Goal: Task Accomplishment & Management: Complete application form

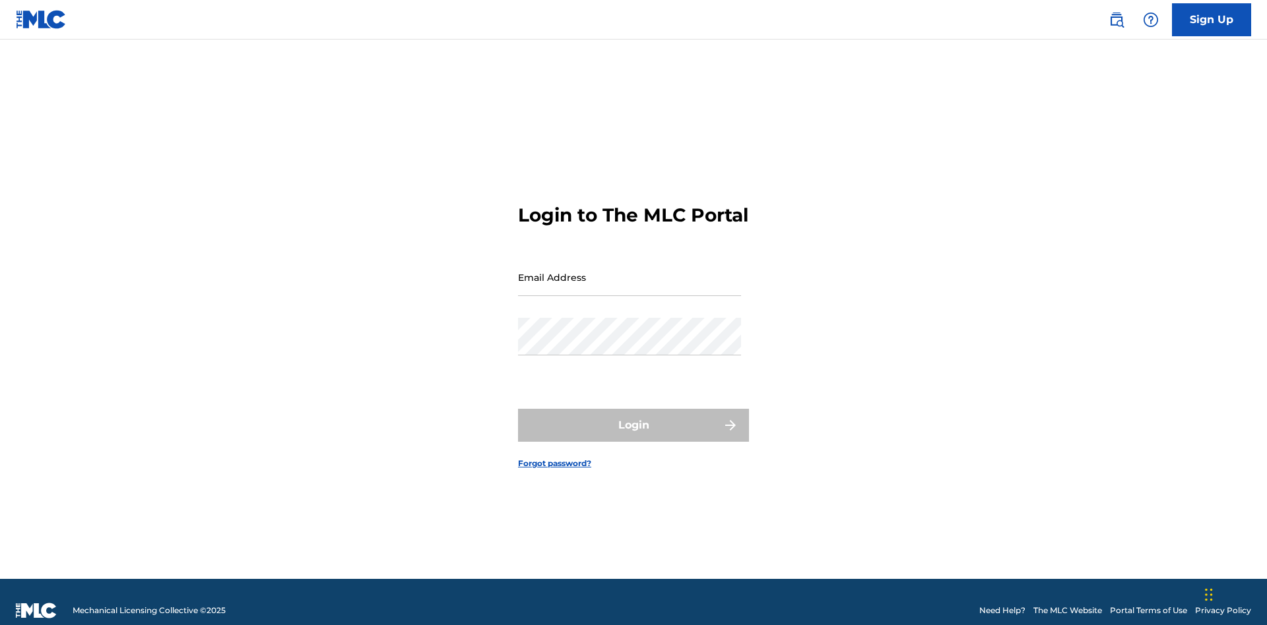
scroll to position [17, 0]
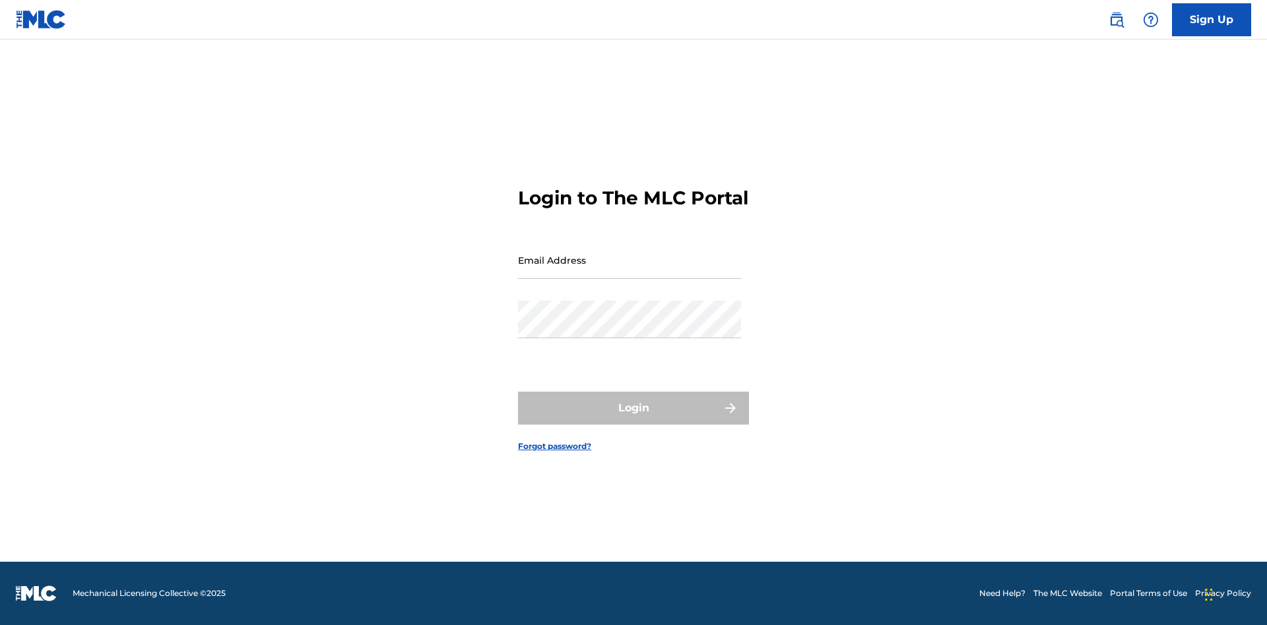
click at [629, 271] on input "Email Address" at bounding box center [629, 260] width 223 height 38
type input "[PERSON_NAME][EMAIL_ADDRESS][PERSON_NAME][DOMAIN_NAME]"
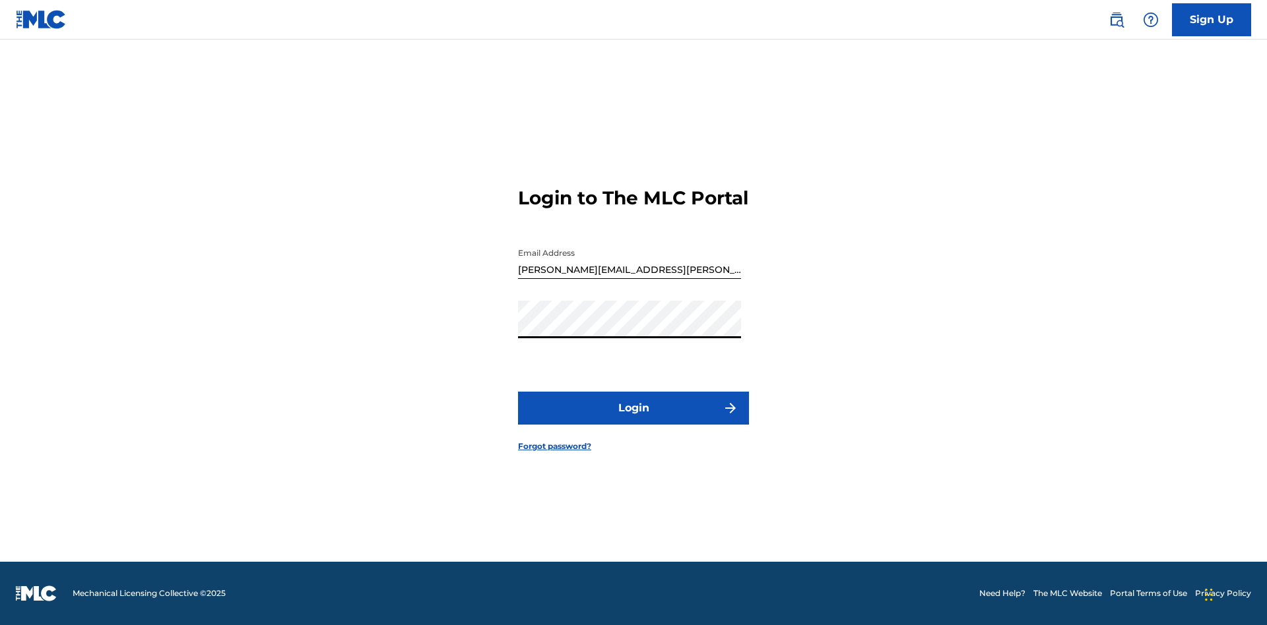
click at [633, 420] on button "Login" at bounding box center [633, 408] width 231 height 33
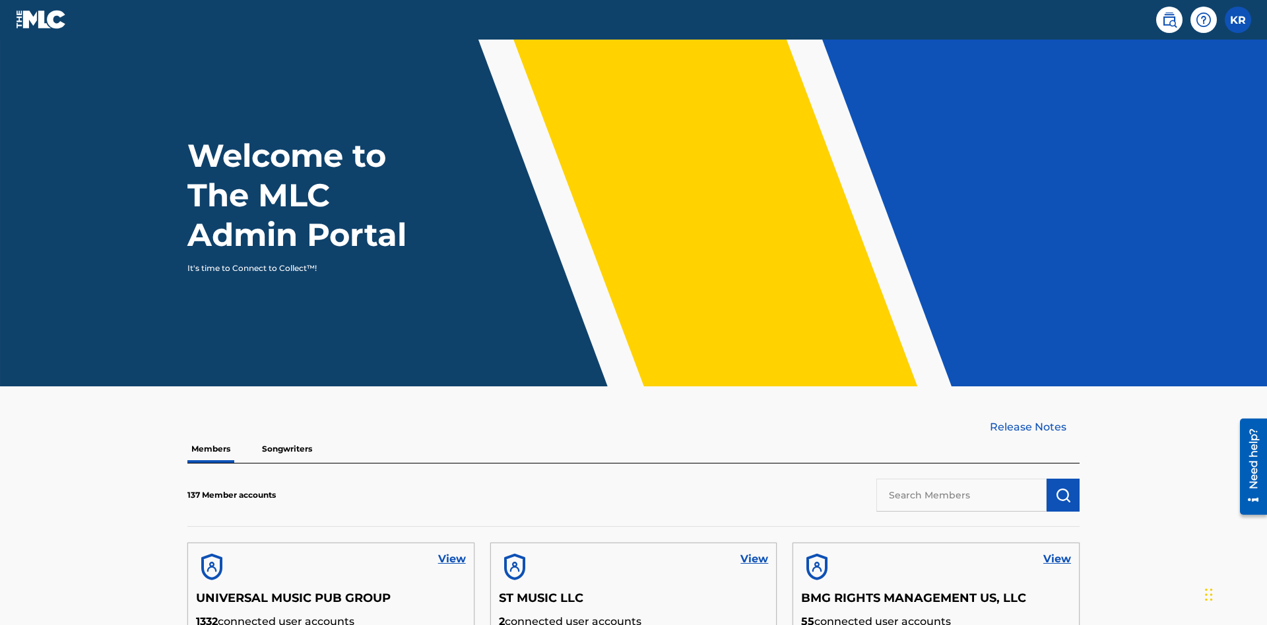
scroll to position [57, 0]
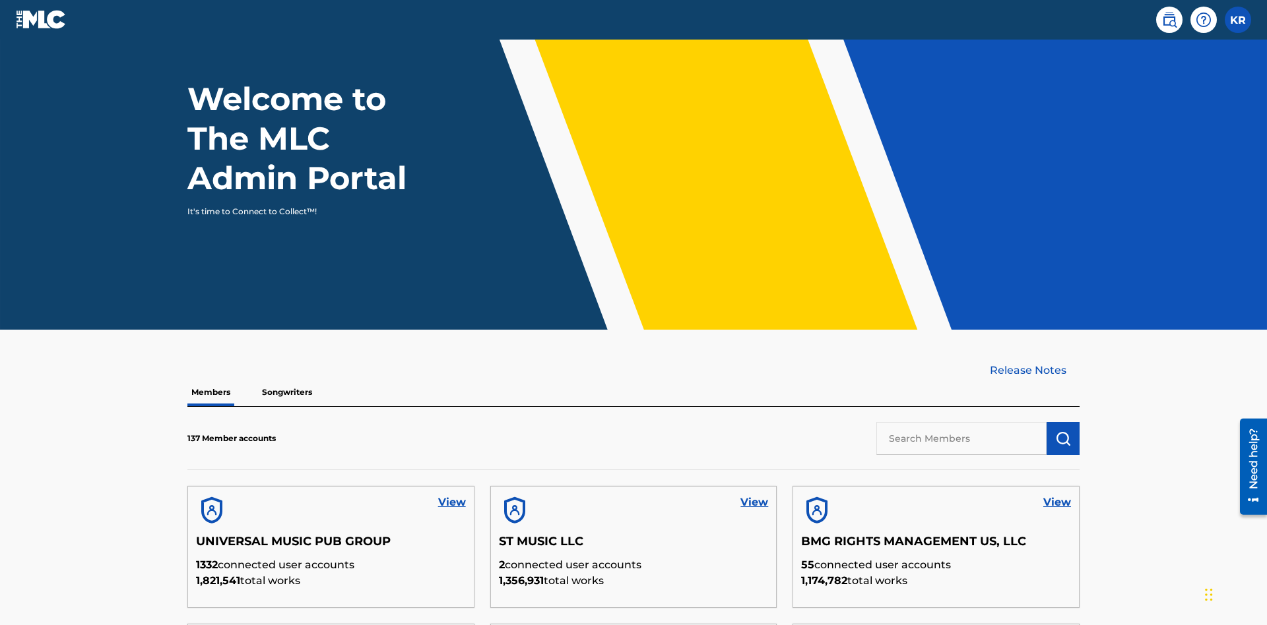
click at [1238, 19] on label at bounding box center [1237, 20] width 26 height 26
click at [1238, 20] on input "KR [PERSON_NAME] [PERSON_NAME][EMAIL_ADDRESS][PERSON_NAME][DOMAIN_NAME] Profile…" at bounding box center [1238, 20] width 0 height 0
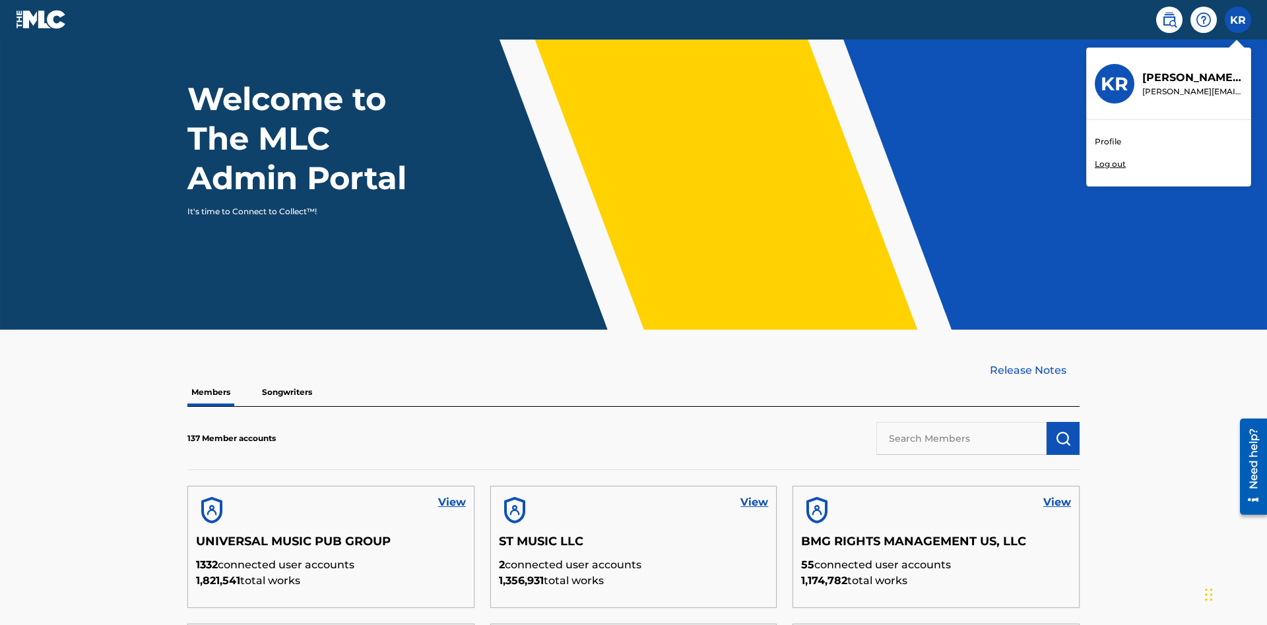
click at [1107, 142] on link "Profile" at bounding box center [1107, 142] width 26 height 12
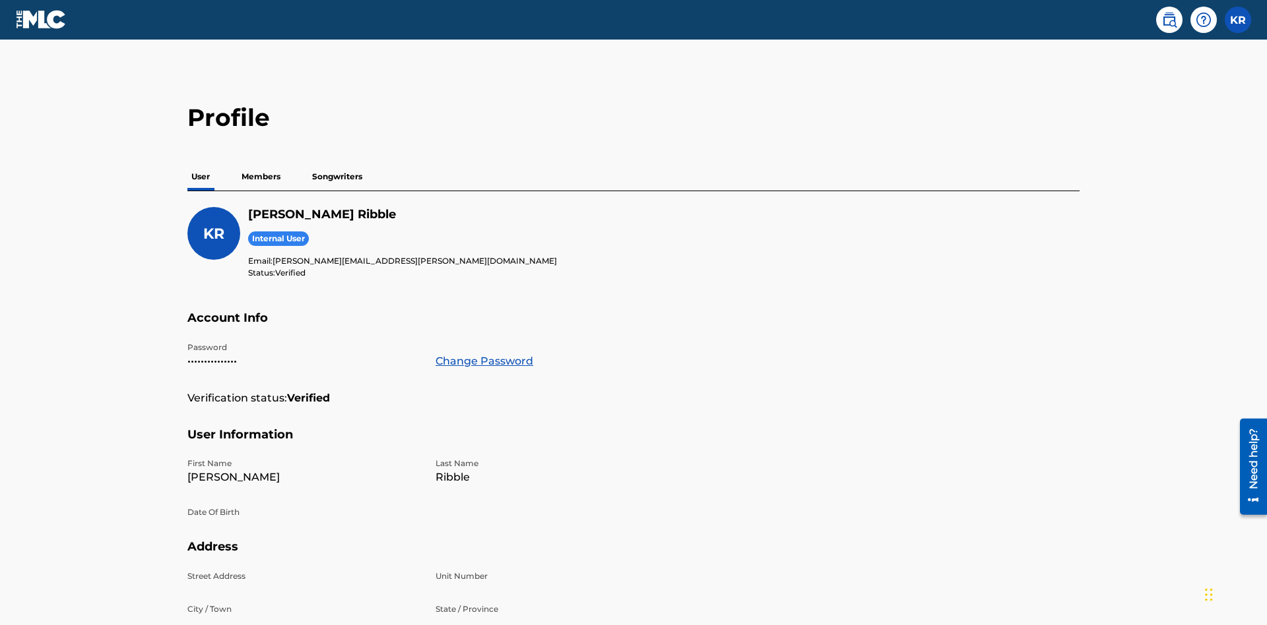
click at [261, 163] on p "Members" at bounding box center [260, 177] width 47 height 28
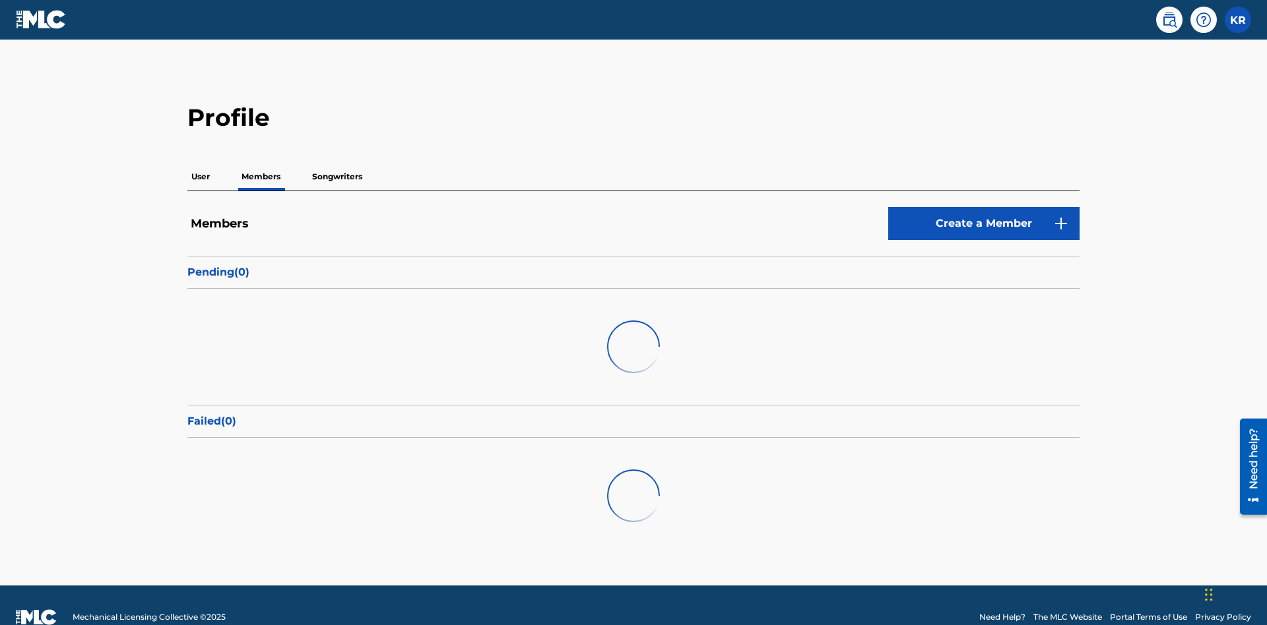
scroll to position [128, 0]
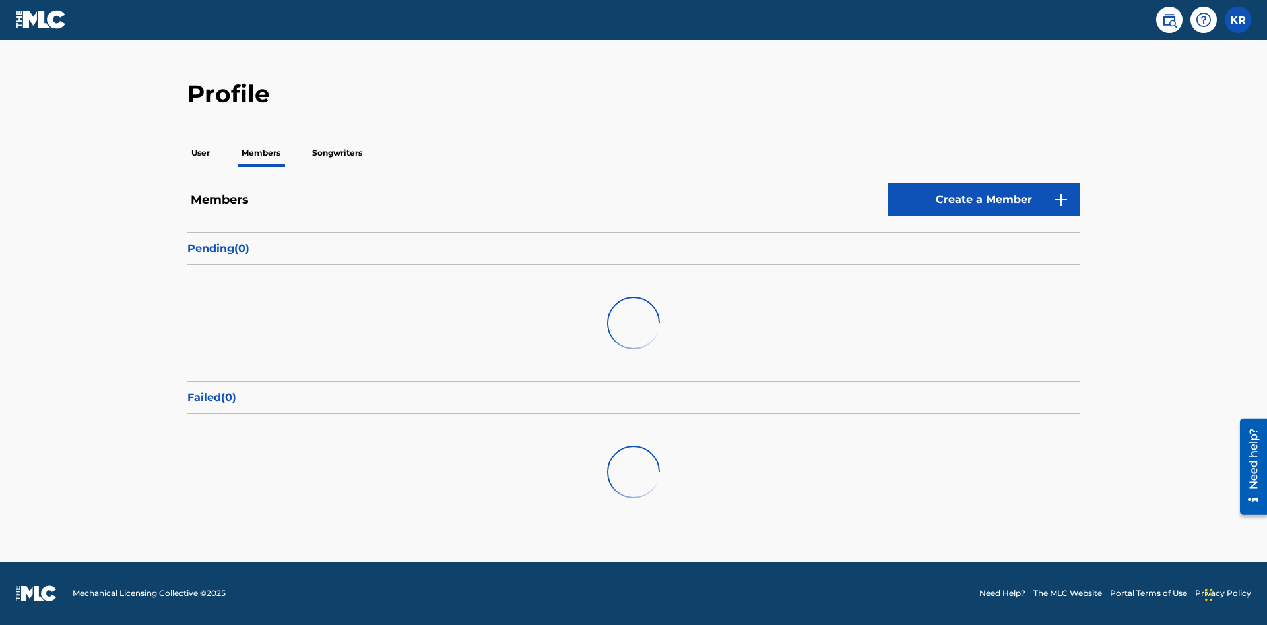
click at [984, 183] on link "Create a Member" at bounding box center [983, 199] width 191 height 33
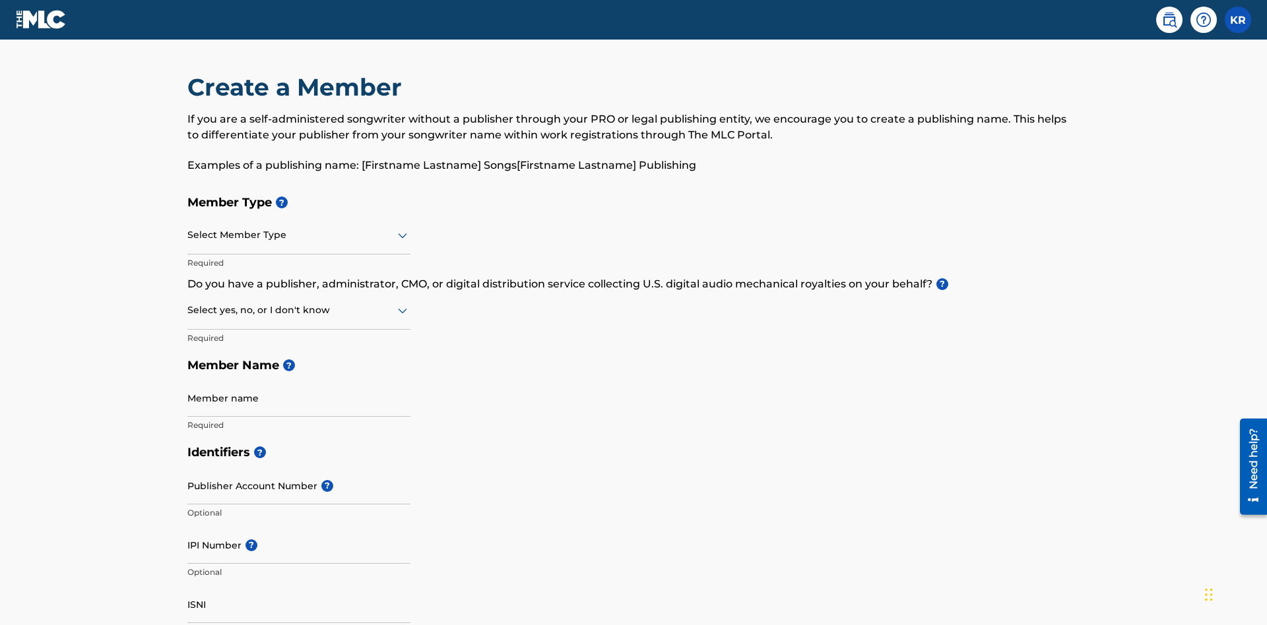
scroll to position [149, 0]
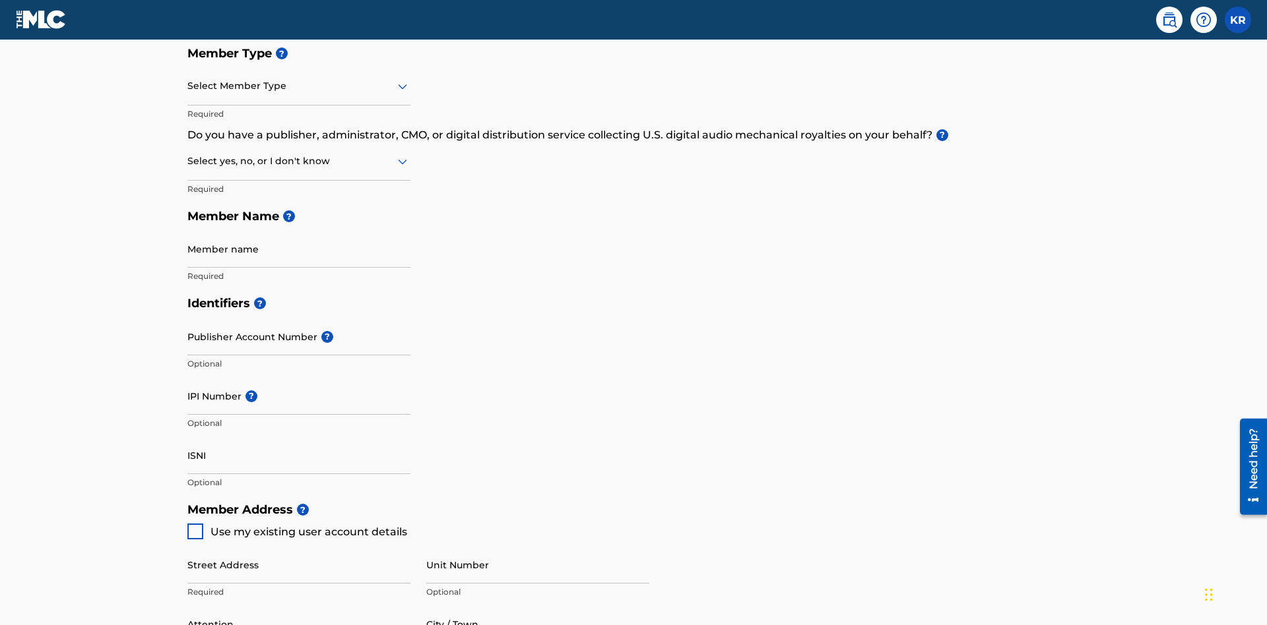
click at [188, 86] on input "text" at bounding box center [188, 86] width 3 height 14
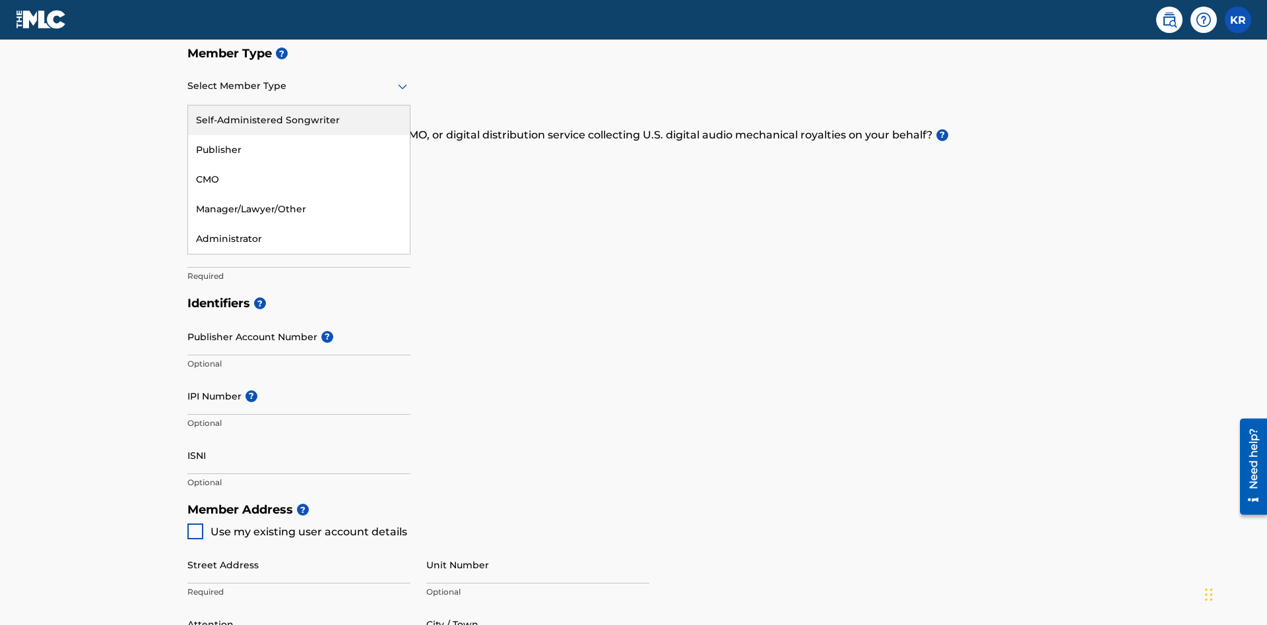
click at [299, 120] on div "Self-Administered Songwriter" at bounding box center [299, 121] width 222 height 30
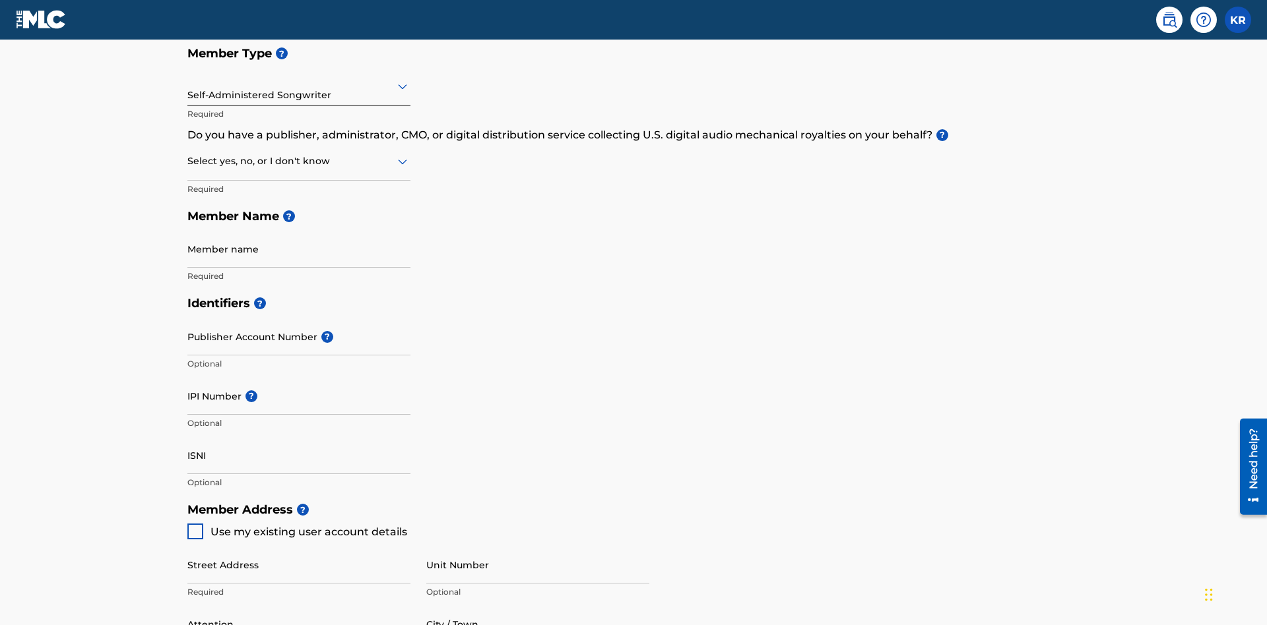
scroll to position [224, 0]
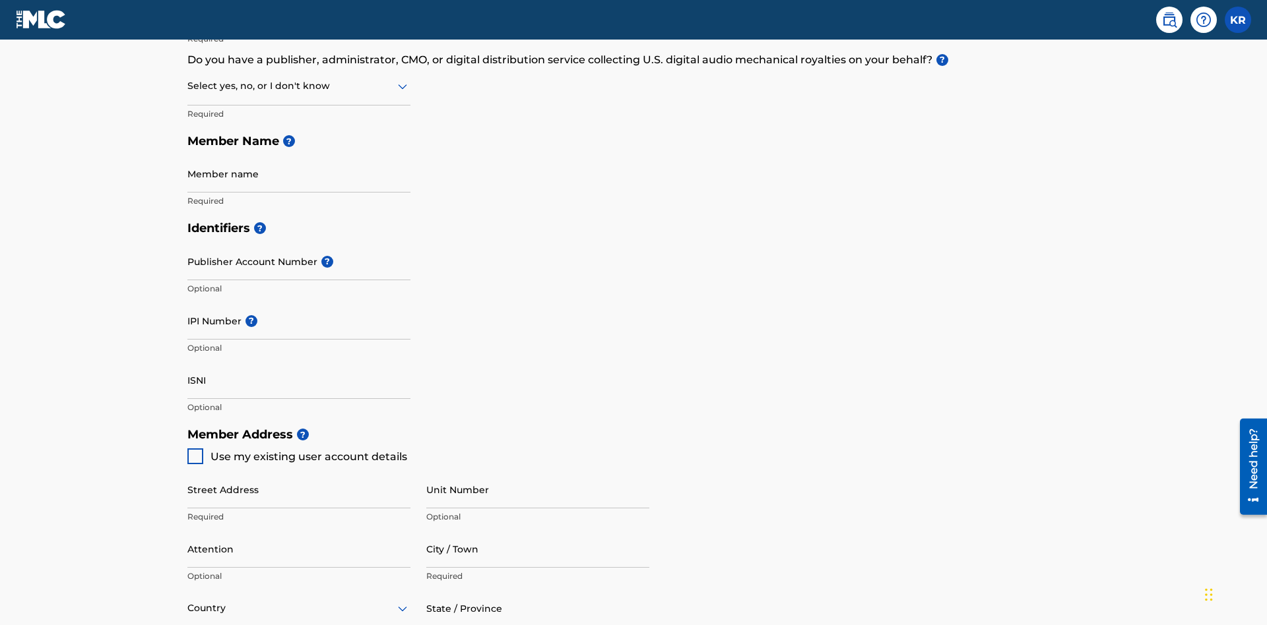
click at [188, 86] on input "text" at bounding box center [188, 86] width 3 height 14
click at [299, 150] on div "No" at bounding box center [299, 150] width 222 height 30
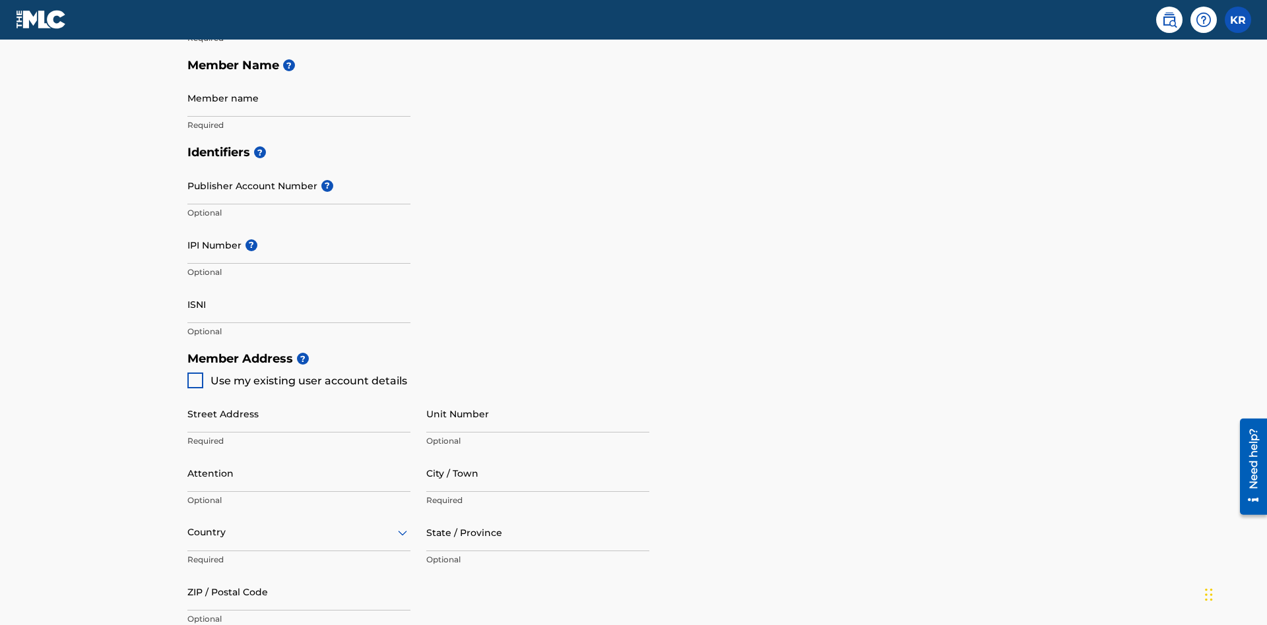
click at [299, 98] on input "Member name" at bounding box center [298, 98] width 223 height 38
type input "Z2025.08.26.04.26.26"
click at [299, 395] on input "Street Address" at bounding box center [298, 414] width 223 height 38
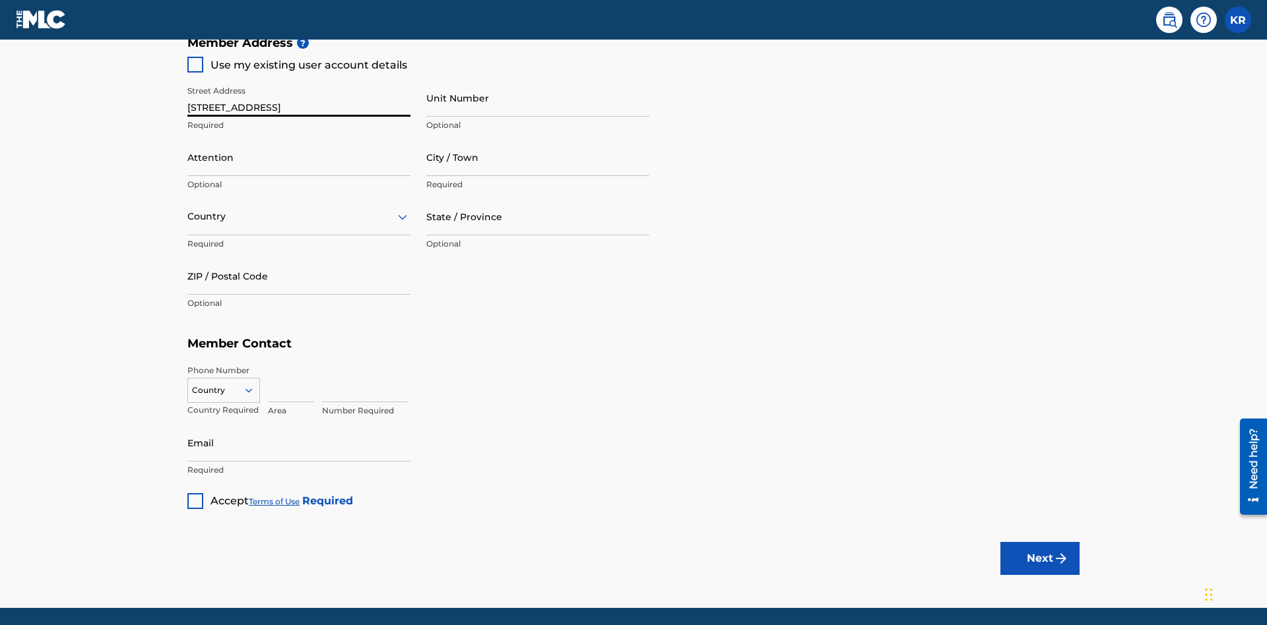
type input "[STREET_ADDRESS]"
click at [538, 98] on input "Unit Number" at bounding box center [537, 98] width 223 height 38
type input "Unit A"
click at [299, 139] on input "Attention" at bounding box center [298, 158] width 223 height 38
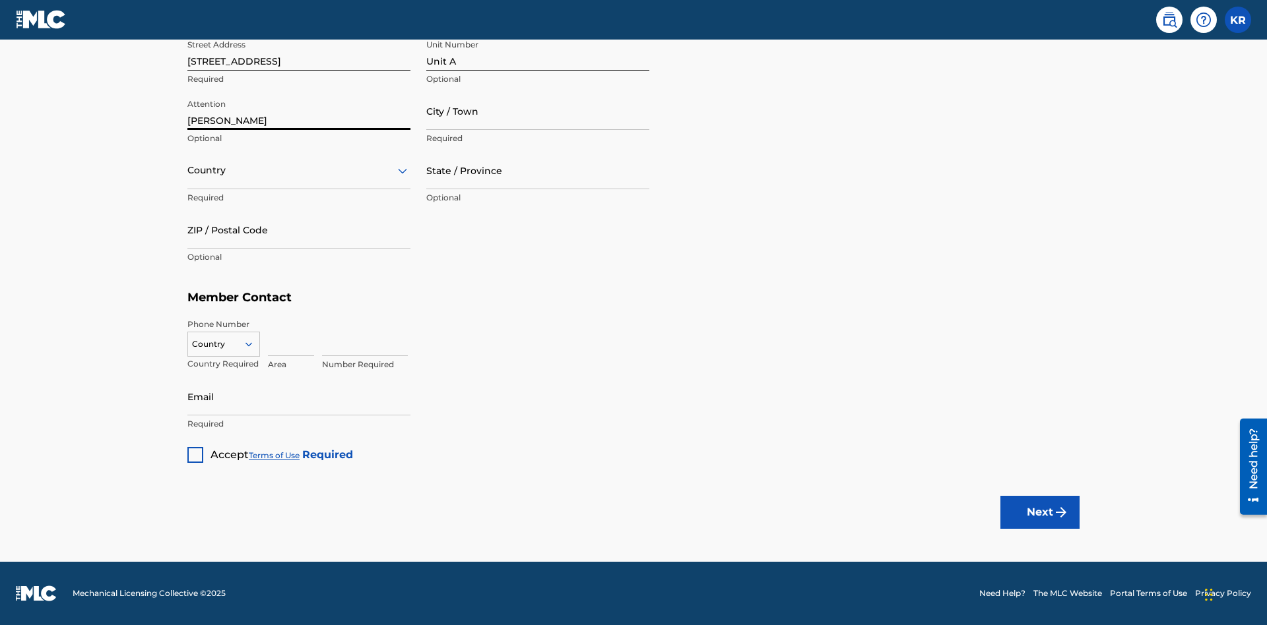
type input "[PERSON_NAME]"
click at [538, 111] on input "City / Town" at bounding box center [537, 111] width 223 height 38
type input "[GEOGRAPHIC_DATA]"
click at [188, 170] on input "text" at bounding box center [188, 171] width 3 height 14
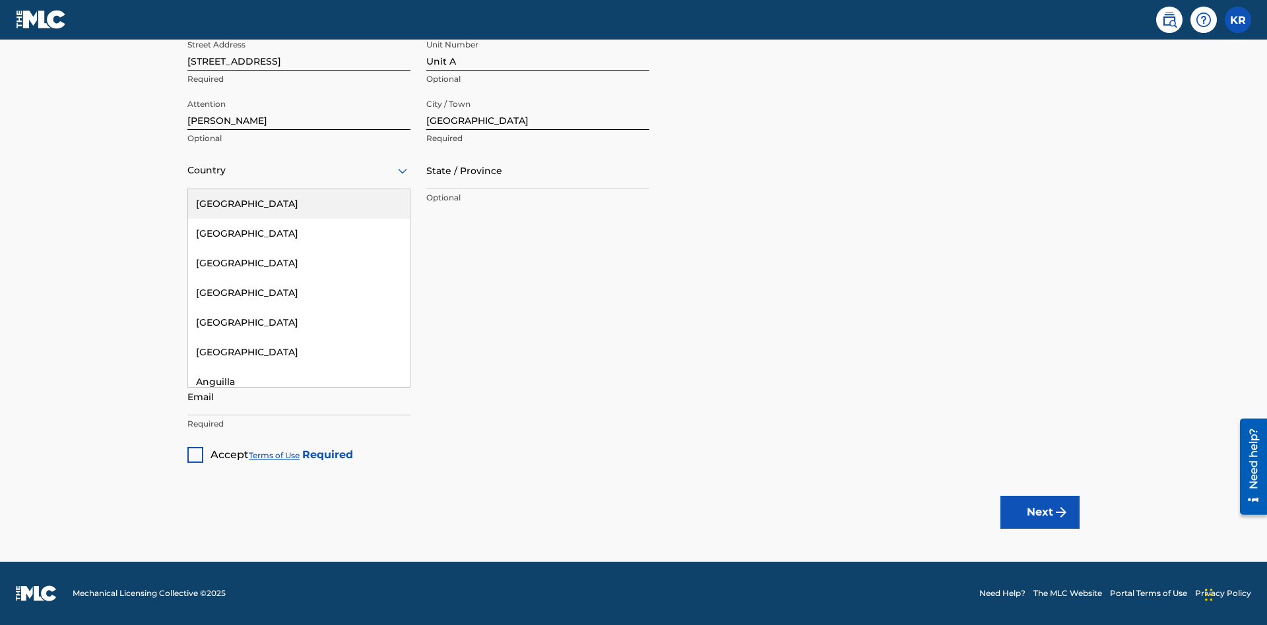
click at [299, 204] on div "[GEOGRAPHIC_DATA]" at bounding box center [299, 204] width 222 height 30
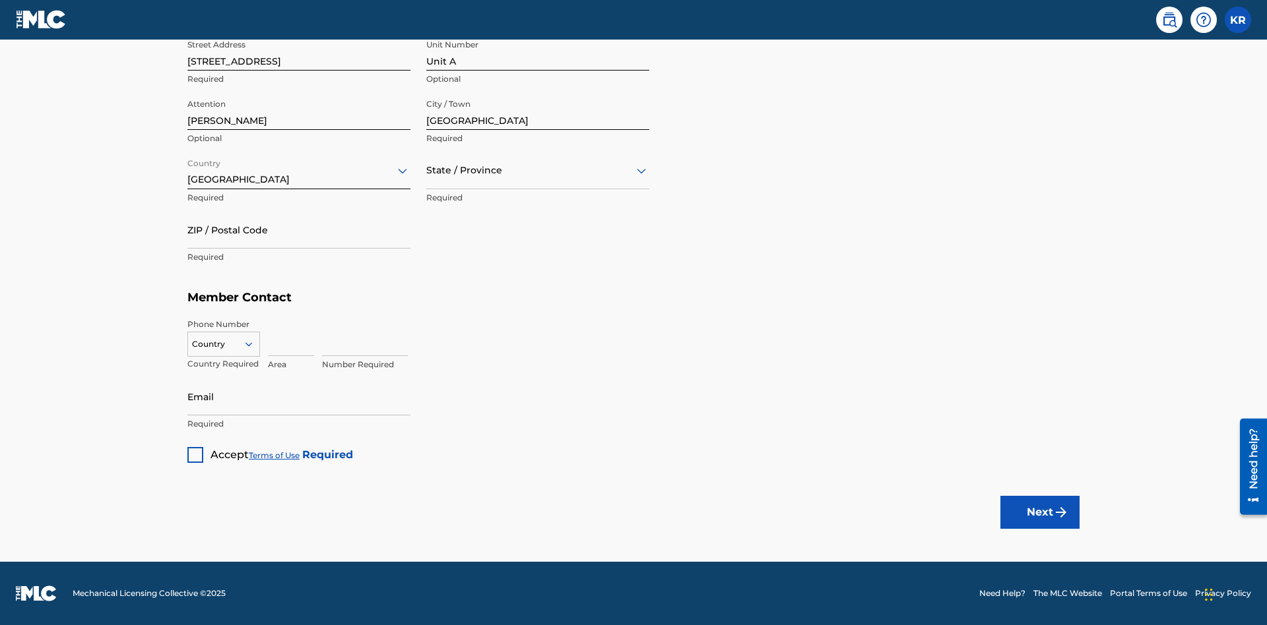
click at [427, 170] on input "text" at bounding box center [427, 171] width 3 height 14
click at [299, 230] on input "ZIP / Postal Code" at bounding box center [298, 230] width 223 height 38
type input "43140"
click at [254, 344] on icon at bounding box center [249, 344] width 12 height 12
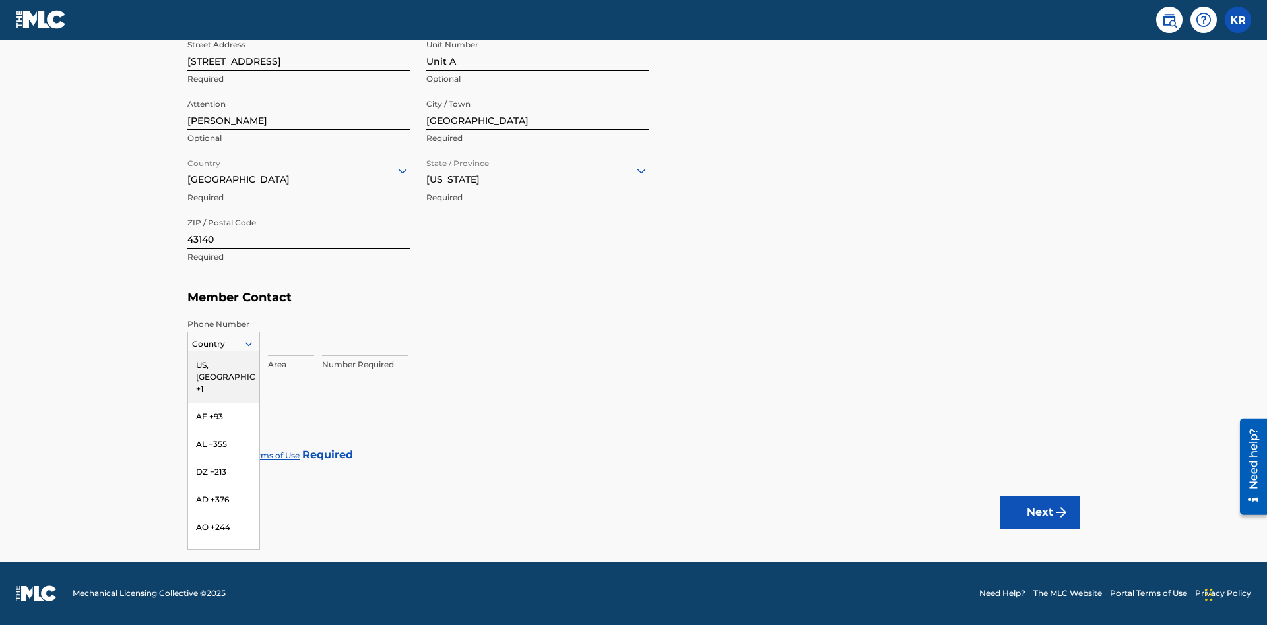
click at [224, 365] on div "US, [GEOGRAPHIC_DATA] +1" at bounding box center [223, 377] width 71 height 51
click at [291, 337] on input at bounding box center [291, 338] width 46 height 38
click at [365, 337] on input at bounding box center [365, 338] width 86 height 38
click at [299, 396] on input "Email" at bounding box center [298, 397] width 223 height 38
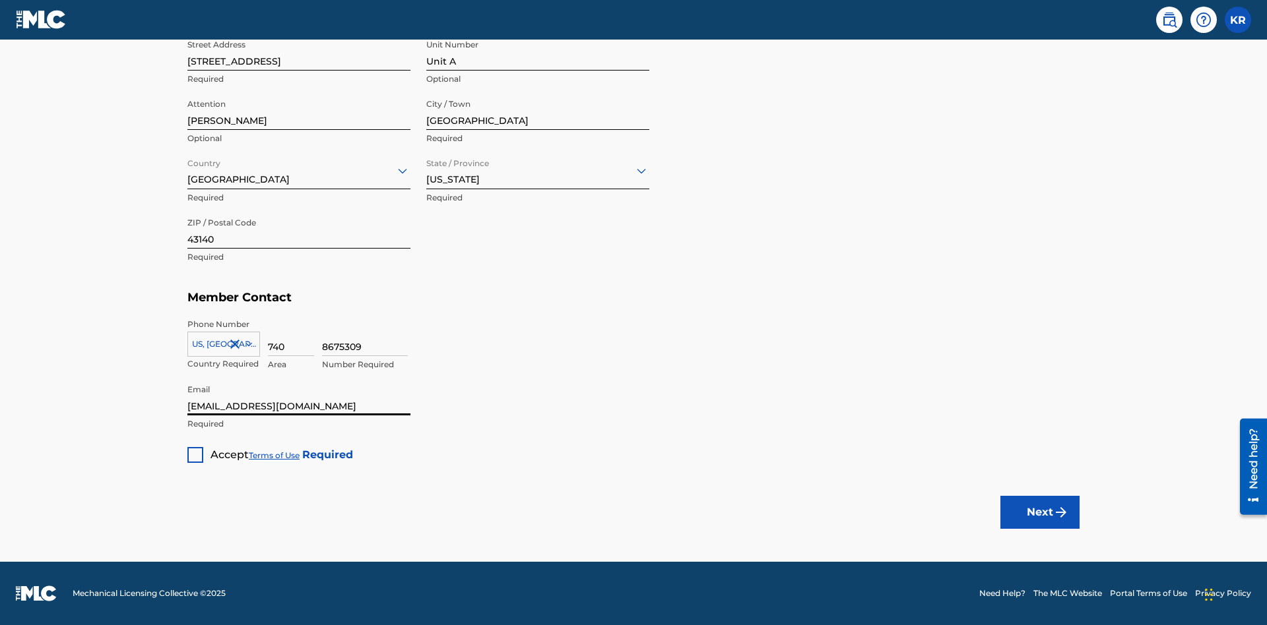
click at [195, 455] on div at bounding box center [195, 455] width 16 height 16
click at [1040, 512] on button "Next" at bounding box center [1039, 512] width 79 height 33
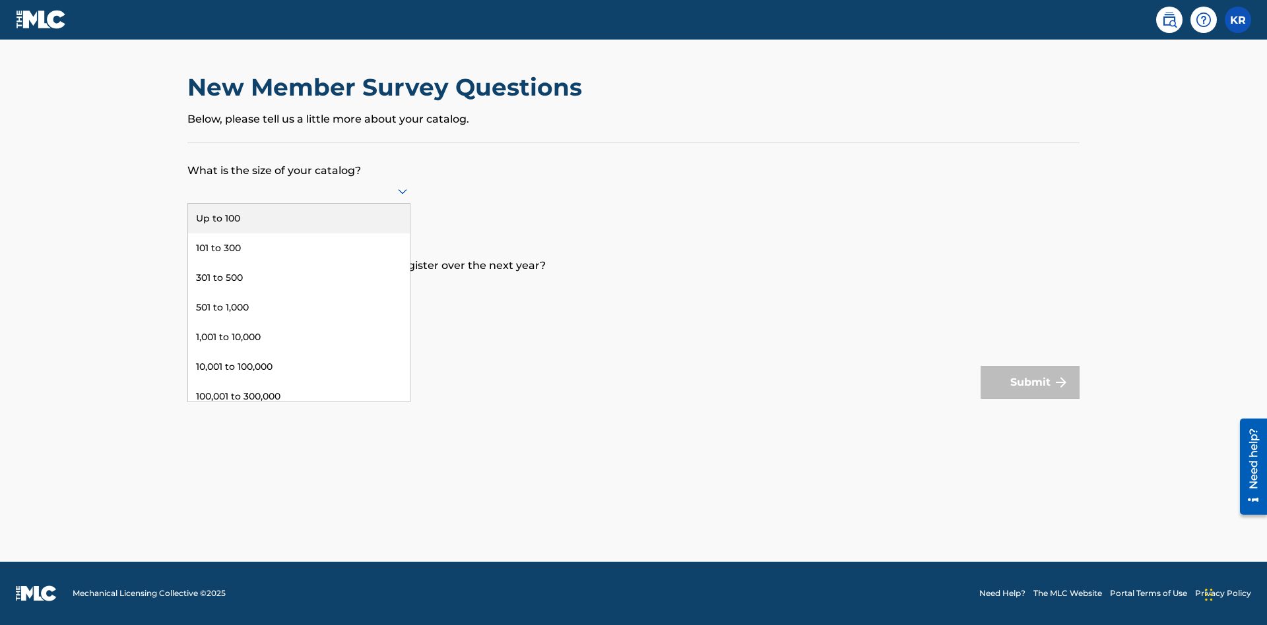
click at [299, 278] on div "301 to 500" at bounding box center [299, 278] width 222 height 30
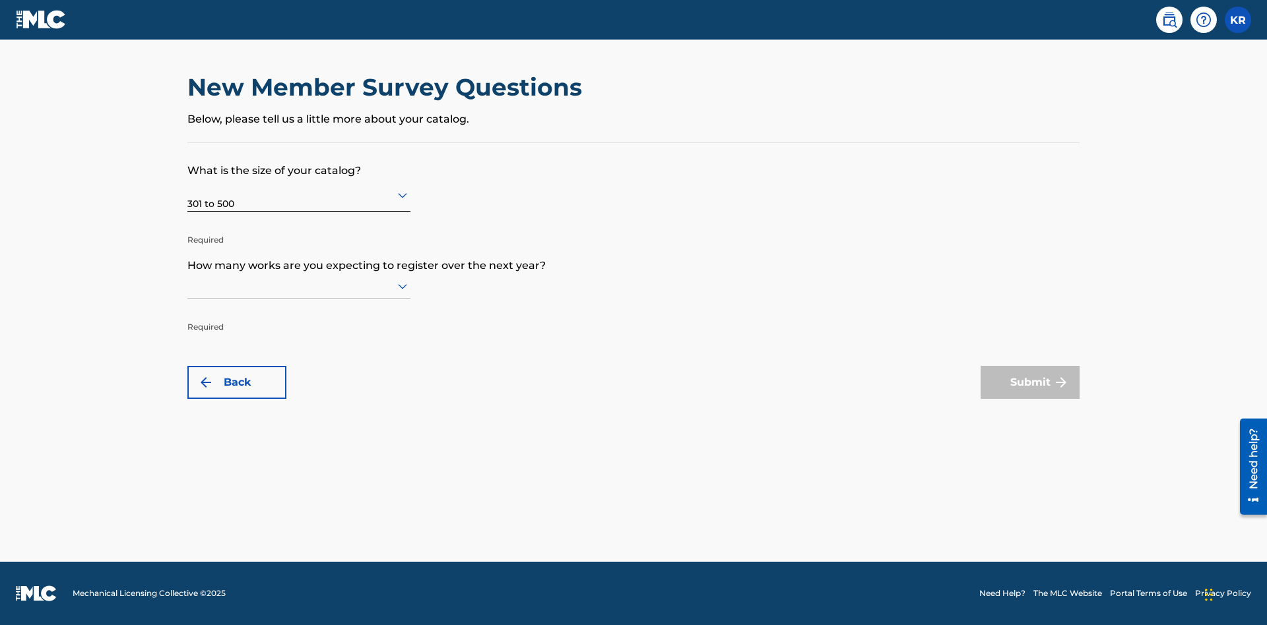
click at [188, 286] on input "text" at bounding box center [188, 286] width 3 height 14
